Goal: Task Accomplishment & Management: Manage account settings

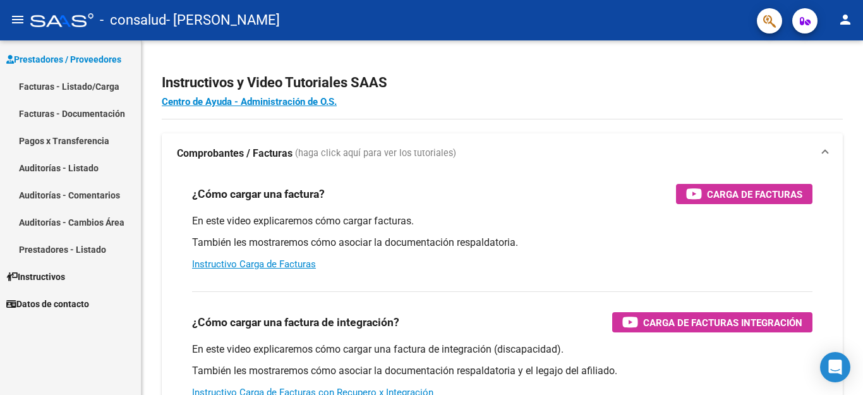
click at [68, 92] on link "Facturas - Listado/Carga" at bounding box center [70, 86] width 141 height 27
click at [862, 296] on div at bounding box center [861, 217] width 3 height 354
click at [862, 267] on div at bounding box center [861, 153] width 3 height 227
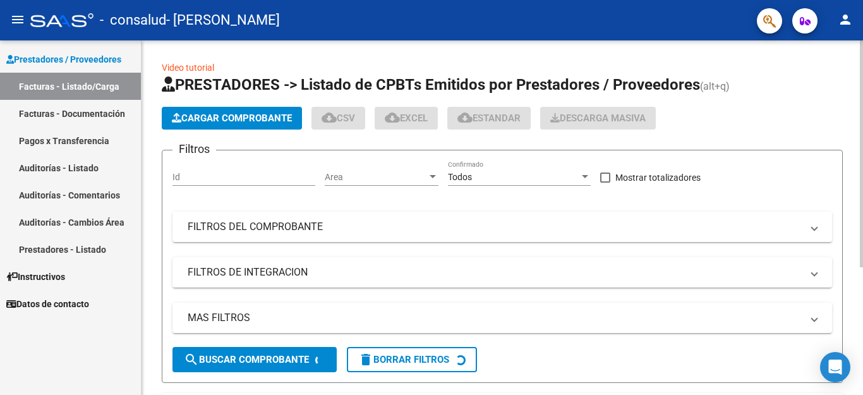
click at [862, 267] on div at bounding box center [861, 153] width 3 height 227
click at [862, 373] on div at bounding box center [861, 217] width 3 height 354
click at [862, 267] on div at bounding box center [861, 153] width 3 height 227
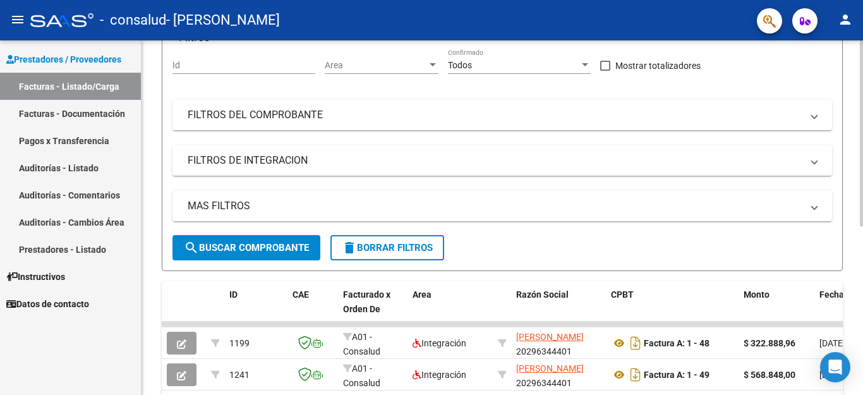
click at [862, 373] on div at bounding box center [861, 217] width 3 height 354
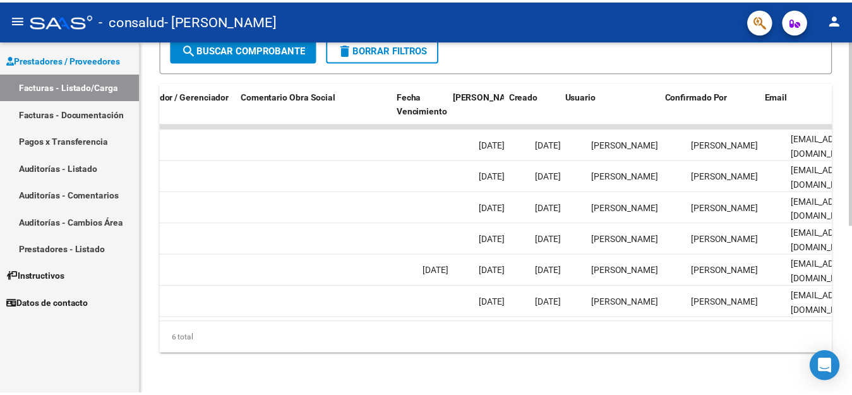
scroll to position [0, 1983]
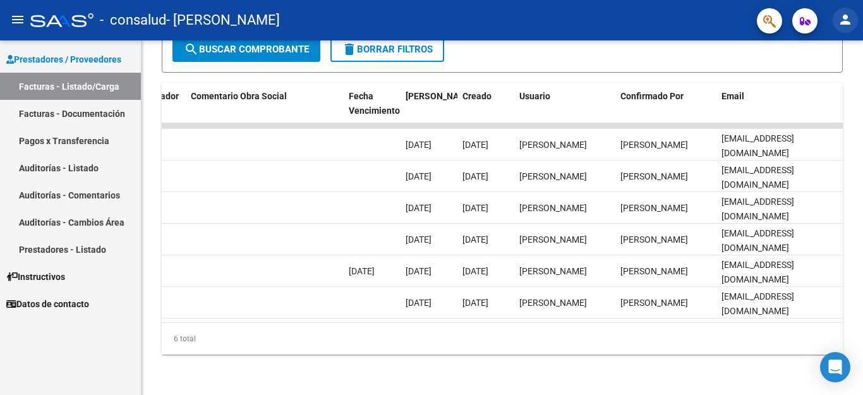
click at [841, 23] on mat-icon "person" at bounding box center [845, 19] width 15 height 15
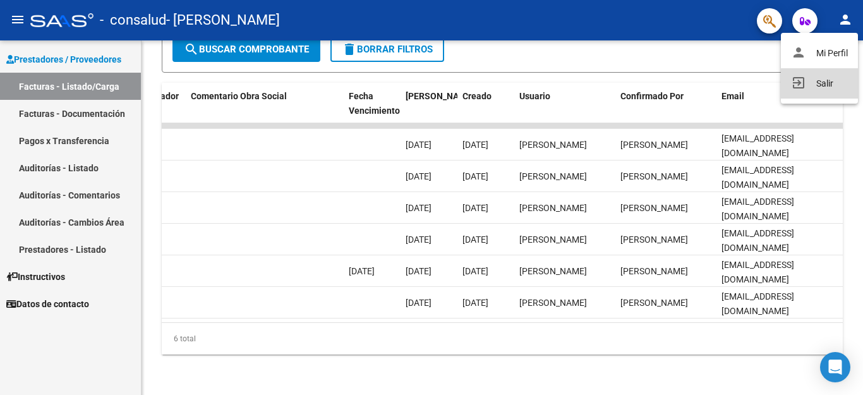
click at [832, 87] on button "exit_to_app Salir" at bounding box center [819, 83] width 77 height 30
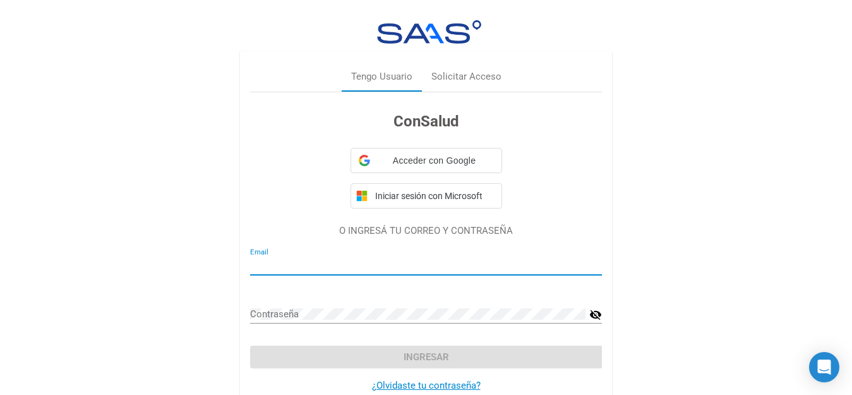
type input "[EMAIL_ADDRESS][DOMAIN_NAME]"
